Goal: Task Accomplishment & Management: Use online tool/utility

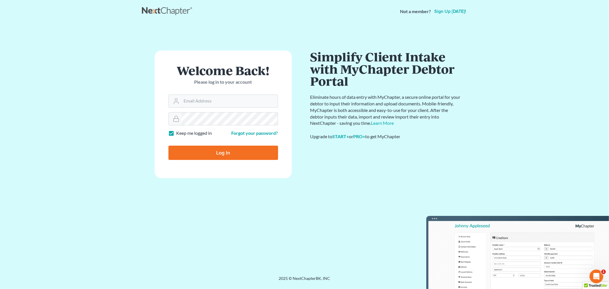
type input "ashlie@newtomorrowlaw.com"
click at [229, 147] on input "Log In" at bounding box center [223, 153] width 110 height 14
type input "Thinking..."
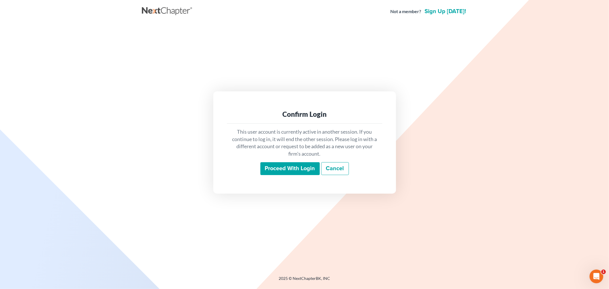
click at [289, 172] on input "Proceed with login" at bounding box center [289, 168] width 59 height 13
